Goal: Task Accomplishment & Management: Use online tool/utility

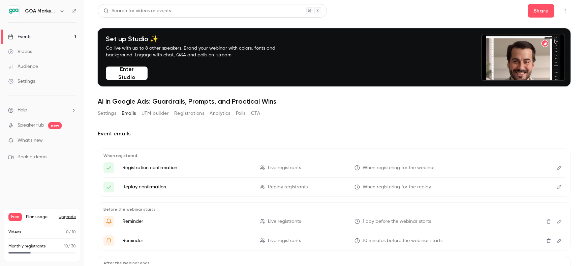
scroll to position [77, 0]
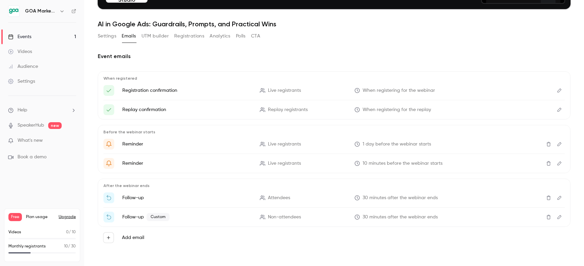
click at [27, 66] on div "Audience" at bounding box center [23, 66] width 30 height 7
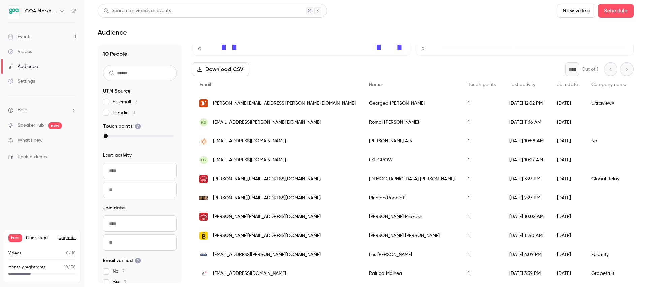
scroll to position [78, 0]
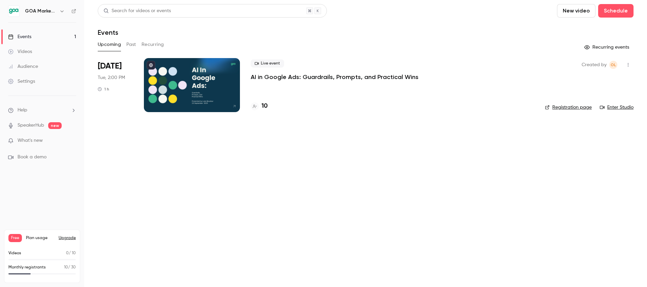
click at [298, 79] on p "AI in Google Ads: Guardrails, Prompts, and Practical Wins" at bounding box center [335, 77] width 168 height 8
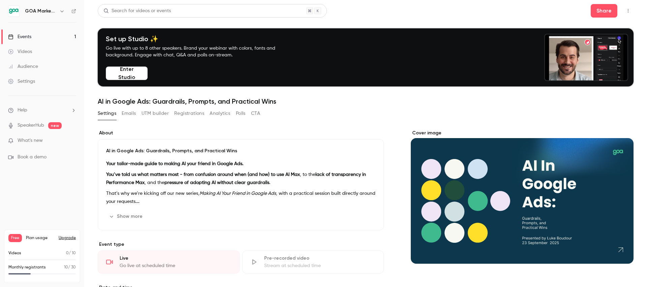
drag, startPoint x: 261, startPoint y: 113, endPoint x: 276, endPoint y: 121, distance: 16.9
click at [261, 113] on div "Settings Emails UTM builder Registrations Analytics Polls CTA" at bounding box center [366, 114] width 536 height 13
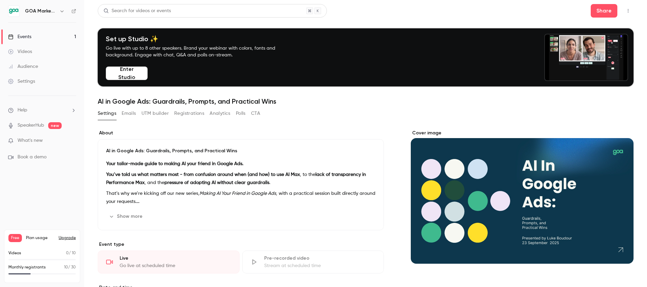
drag, startPoint x: 256, startPoint y: 113, endPoint x: 269, endPoint y: 119, distance: 13.9
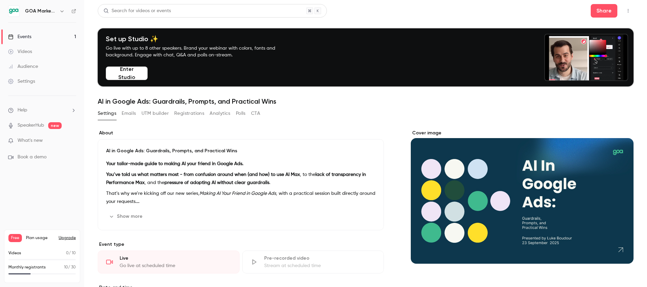
click at [257, 113] on button "CTA" at bounding box center [255, 113] width 9 height 11
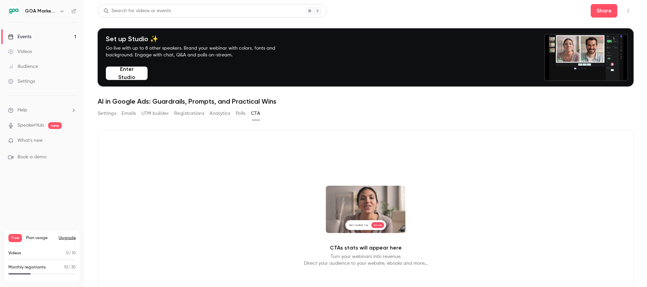
drag, startPoint x: 148, startPoint y: 112, endPoint x: 143, endPoint y: 114, distance: 5.3
click at [148, 112] on button "UTM builder" at bounding box center [155, 113] width 27 height 11
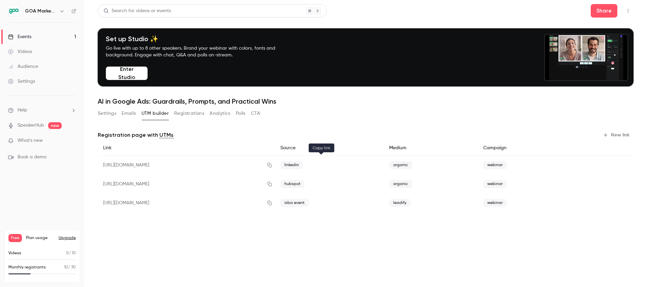
click at [272, 164] on icon "button" at bounding box center [270, 165] width 4 height 4
